Goal: Information Seeking & Learning: Learn about a topic

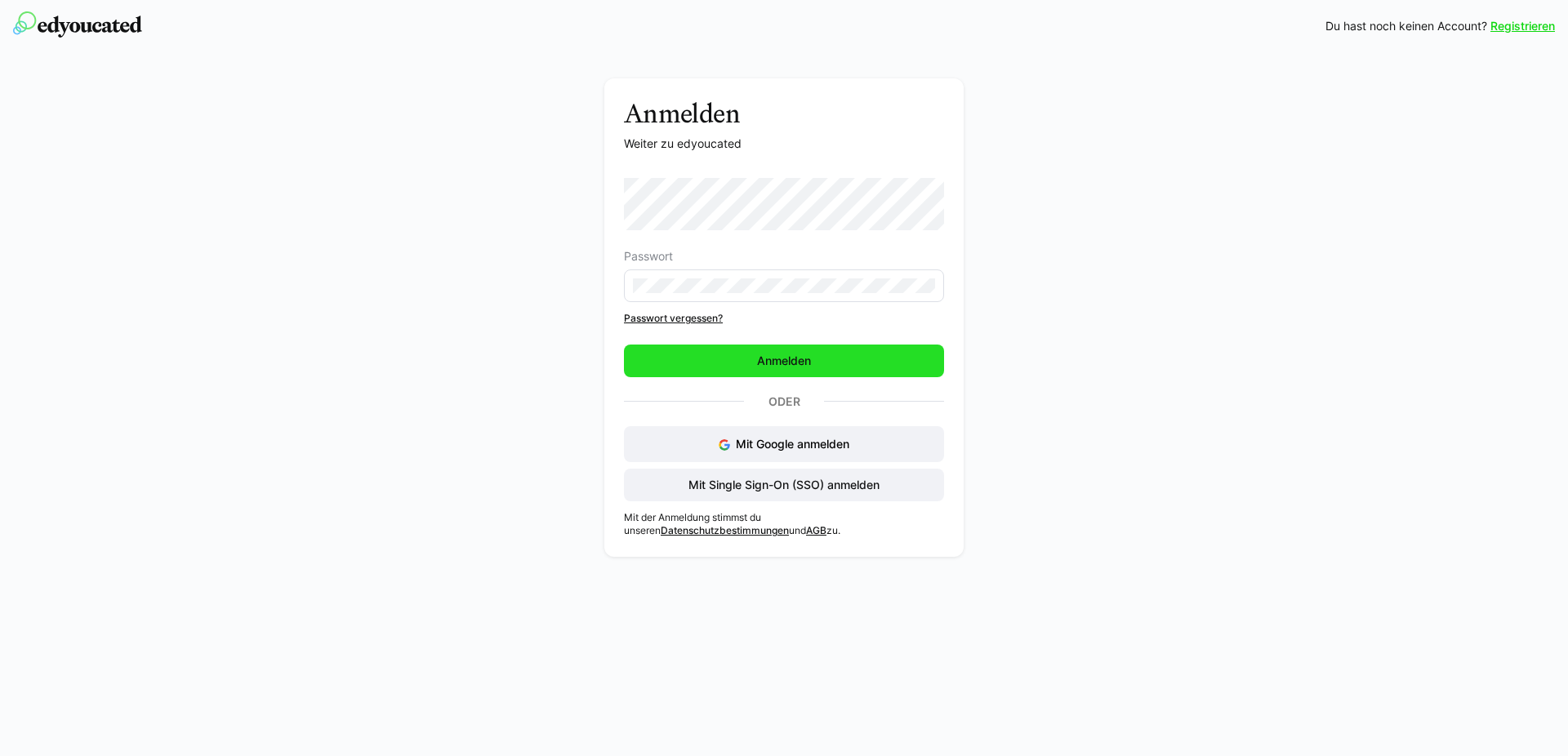
click at [745, 350] on span "Anmelden" at bounding box center [784, 361] width 320 height 33
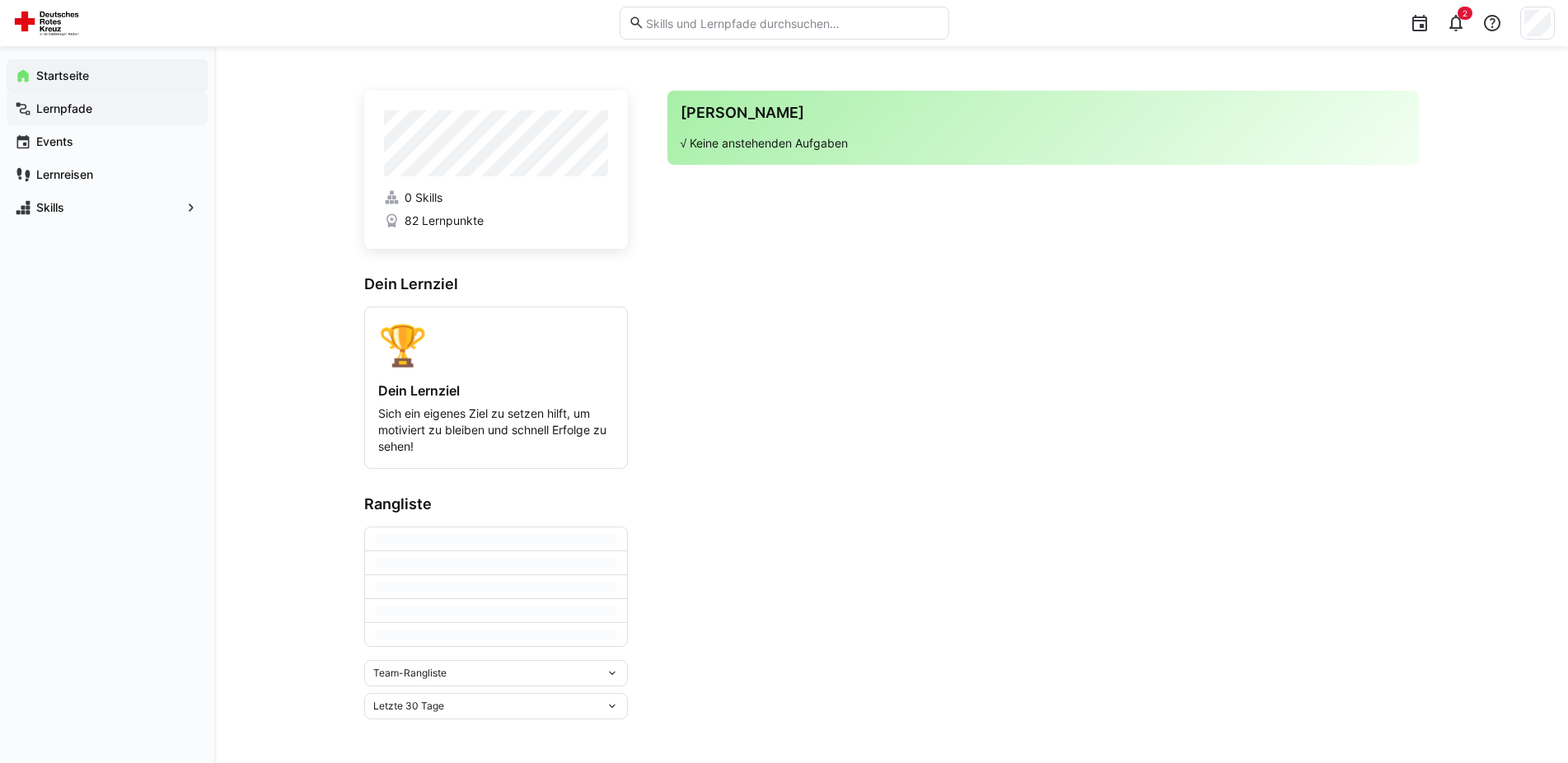
click at [56, 117] on div "Lernpfade" at bounding box center [107, 109] width 201 height 33
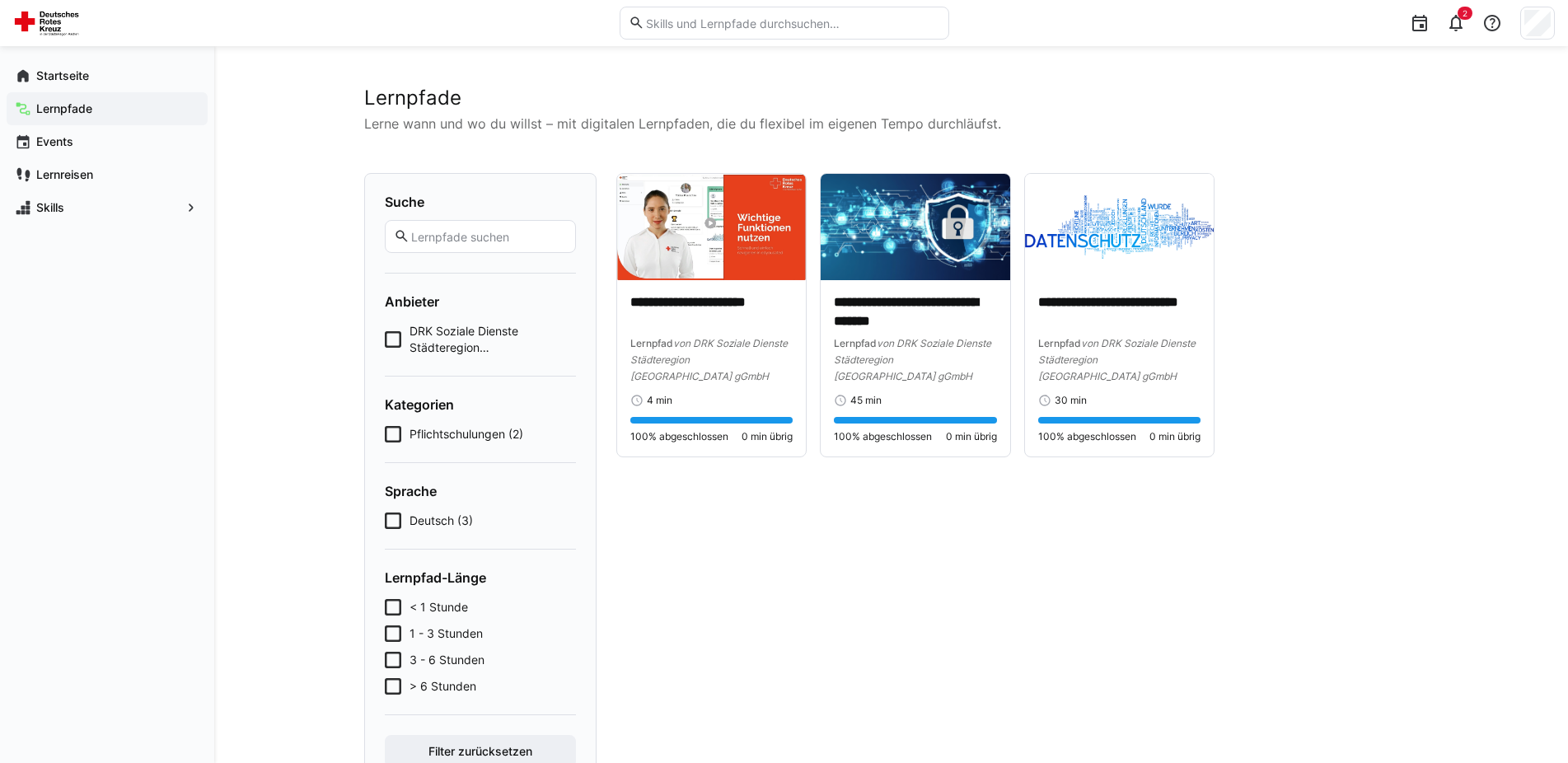
click at [468, 330] on span "DRK Soziale Dienste Städteregion [GEOGRAPHIC_DATA] gGmbH (3)" at bounding box center [492, 339] width 167 height 33
click at [111, 210] on span "Skills" at bounding box center [107, 208] width 146 height 17
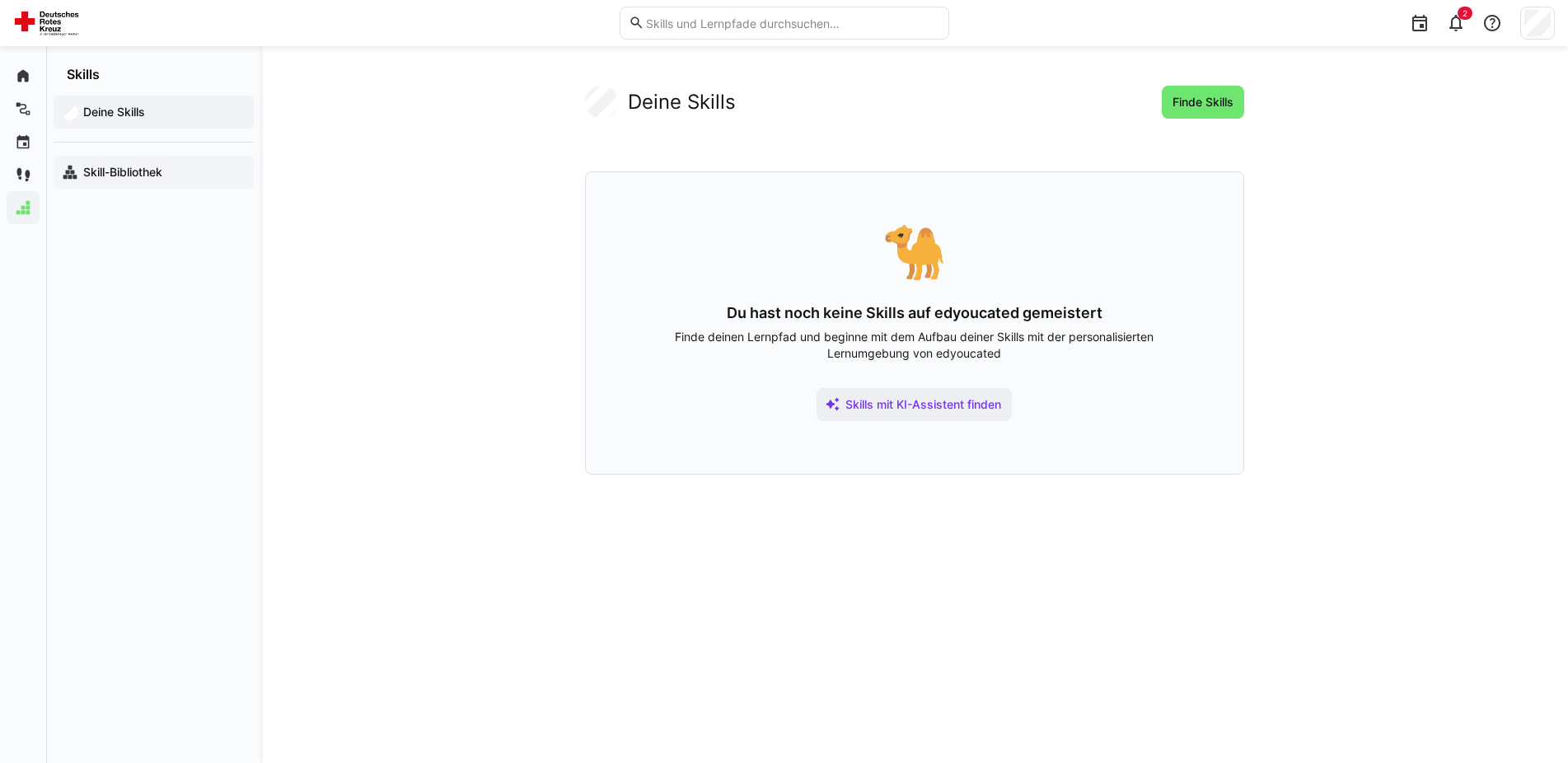
click at [0, 0] on app-navigation-label "Skill-Bibliothek" at bounding box center [0, 0] width 0 height 0
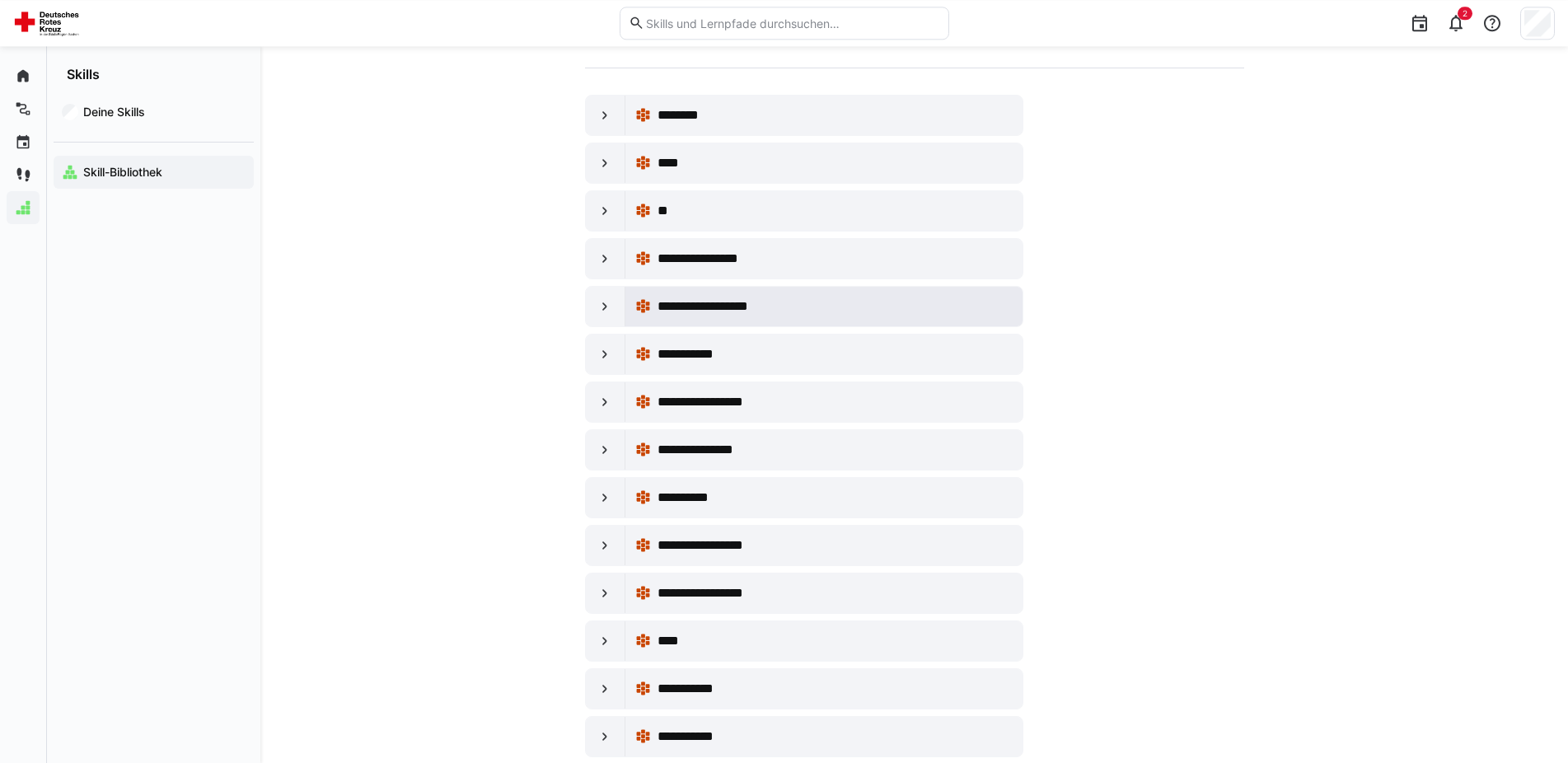
scroll to position [168, 0]
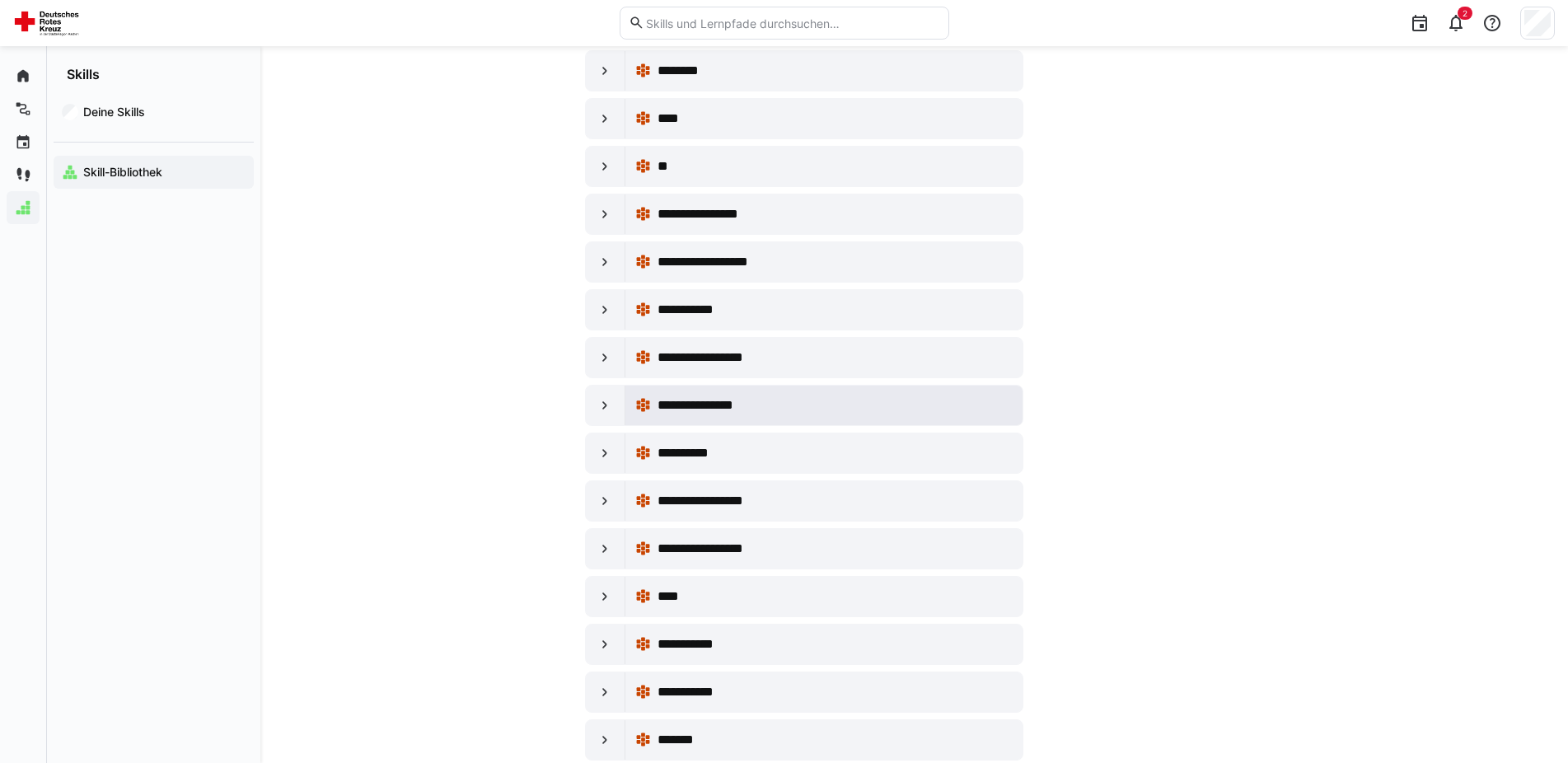
click at [751, 407] on span "**********" at bounding box center [714, 405] width 113 height 19
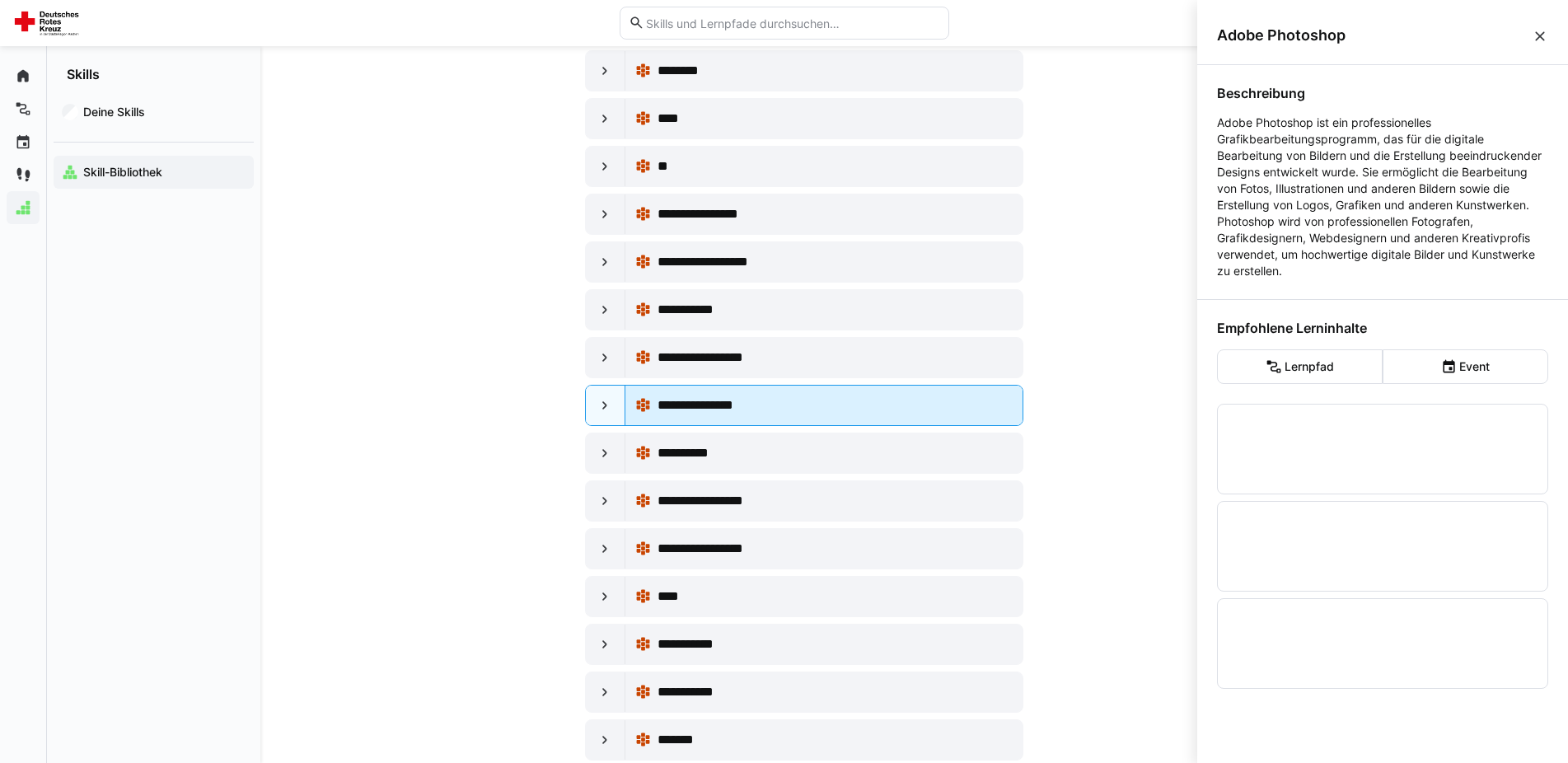
scroll to position [0, 0]
